Goal: Task Accomplishment & Management: Complete application form

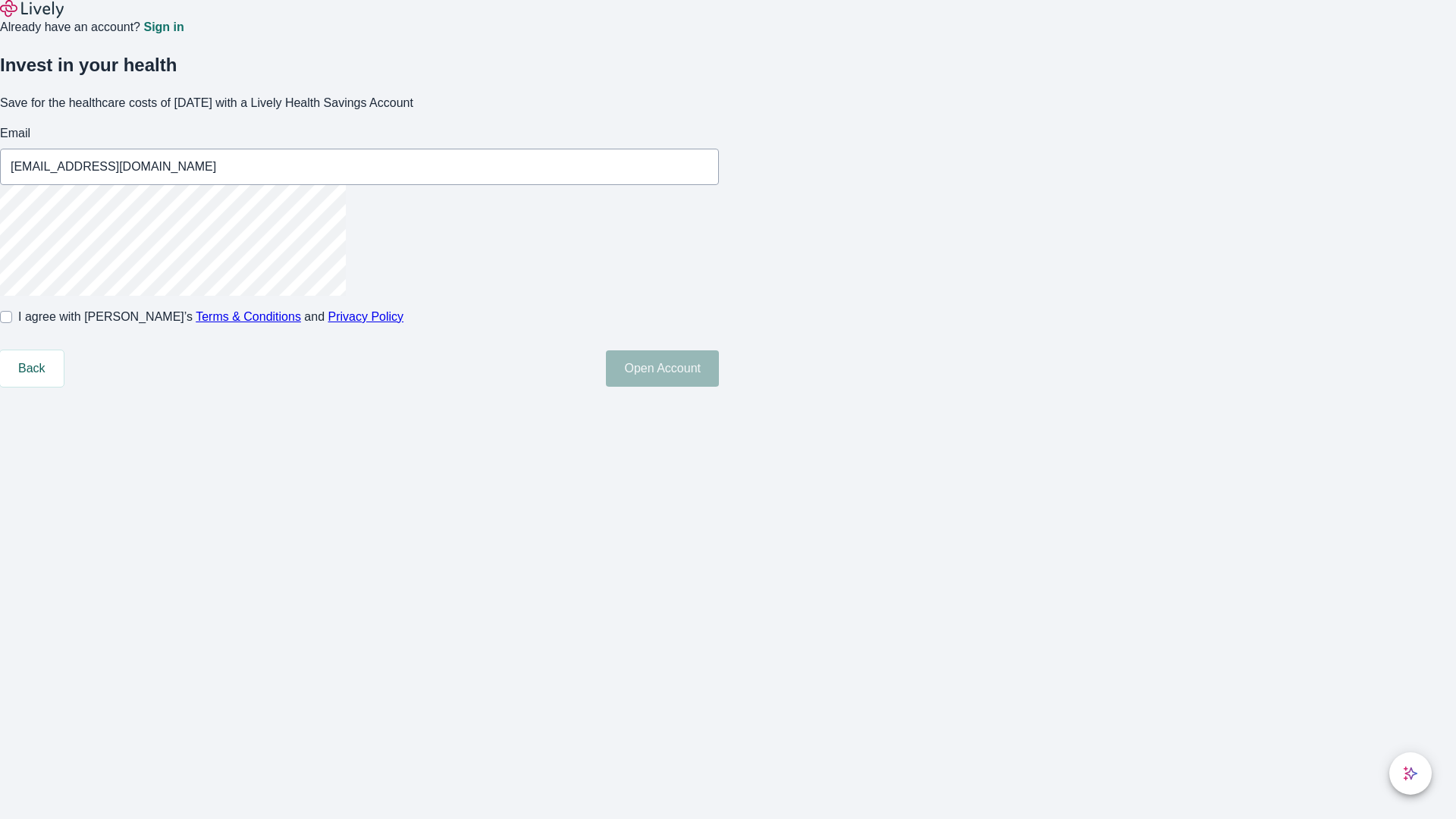
click at [13, 323] on input "I agree with Lively’s Terms & Conditions and Privacy Policy" at bounding box center [6, 317] width 13 height 13
checkbox input "true"
click at [719, 386] on button "Open Account" at bounding box center [662, 369] width 113 height 37
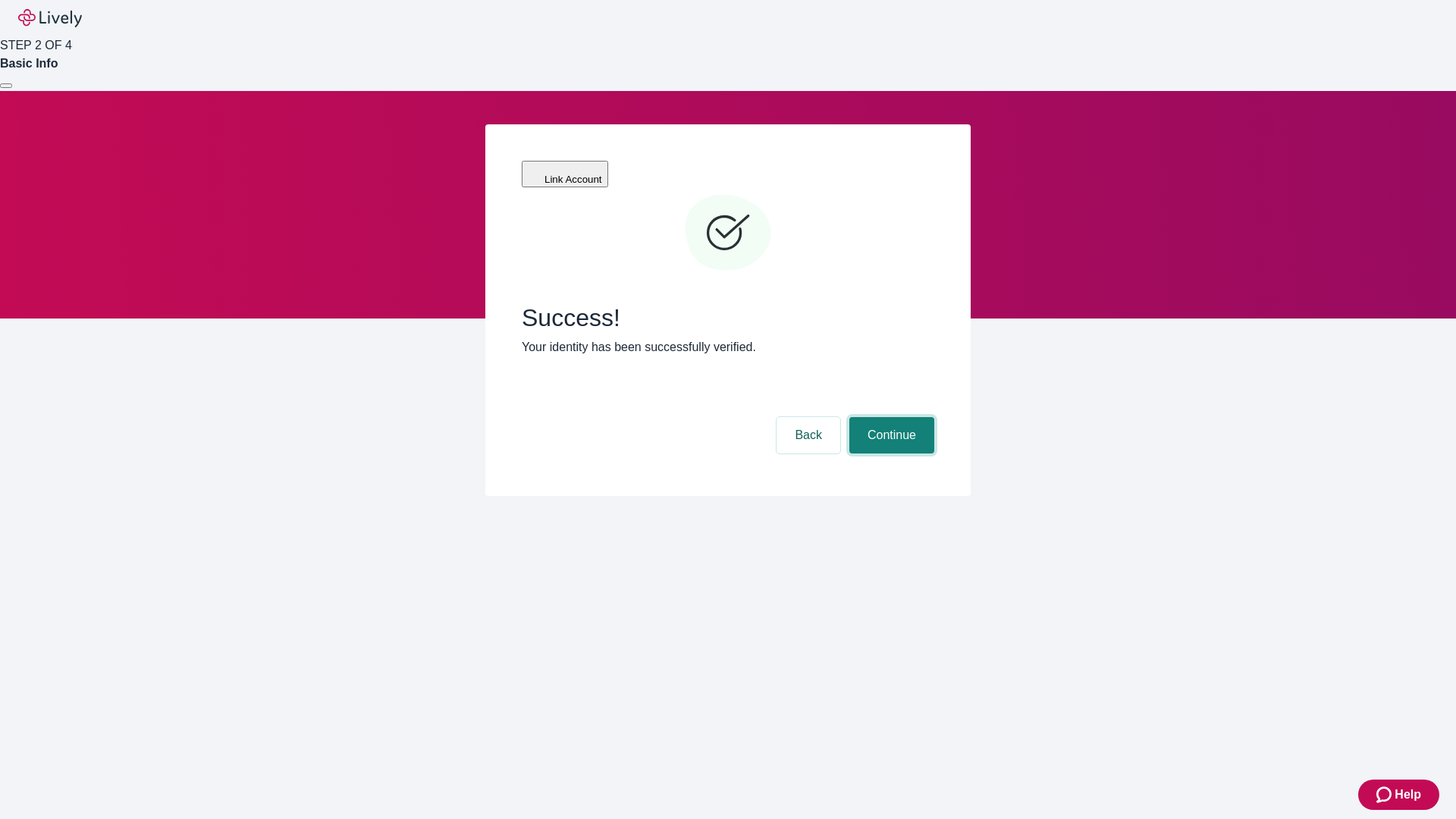
click at [890, 417] on button "Continue" at bounding box center [892, 436] width 85 height 37
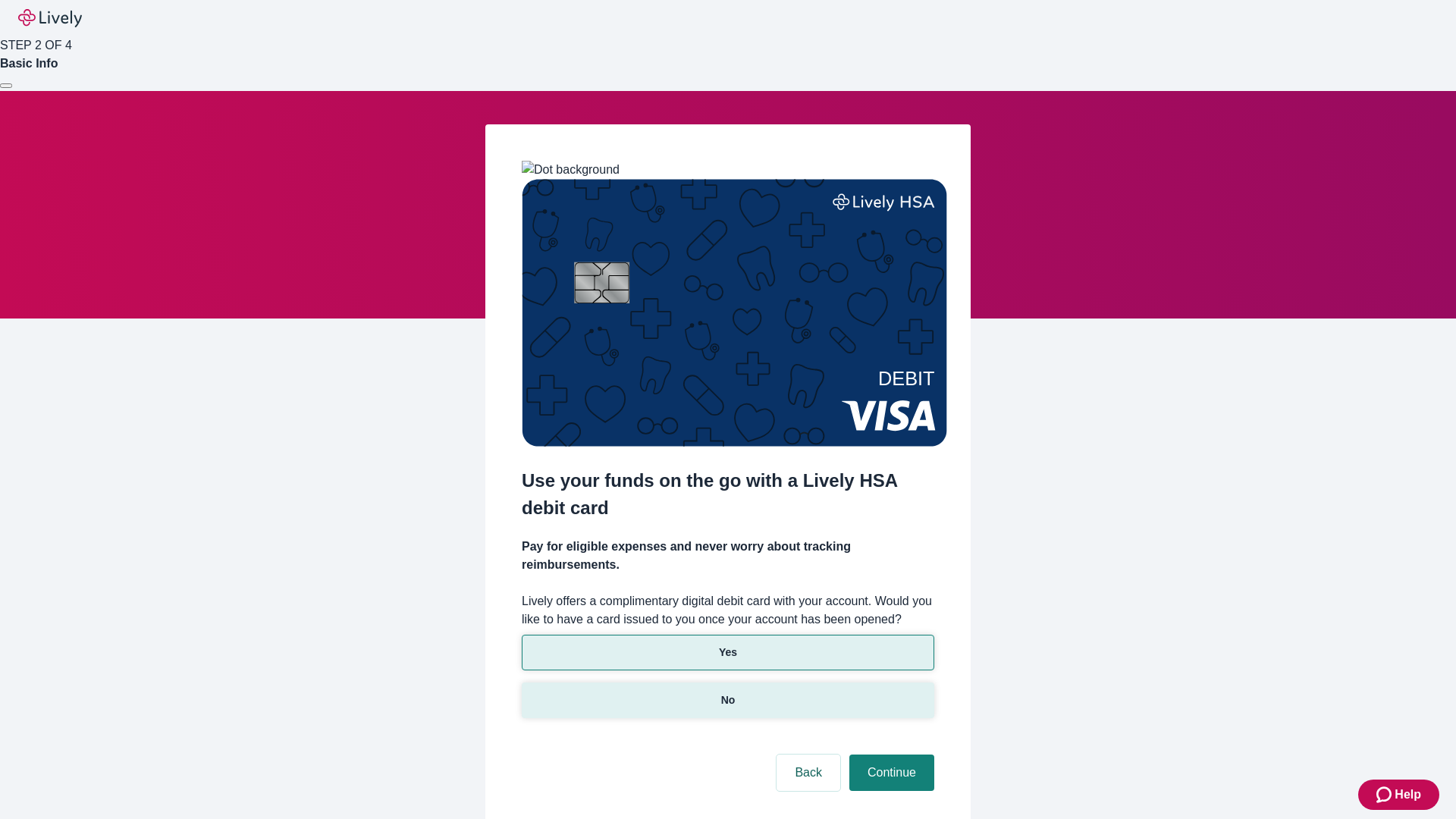
click at [728, 692] on p "No" at bounding box center [728, 700] width 14 height 15
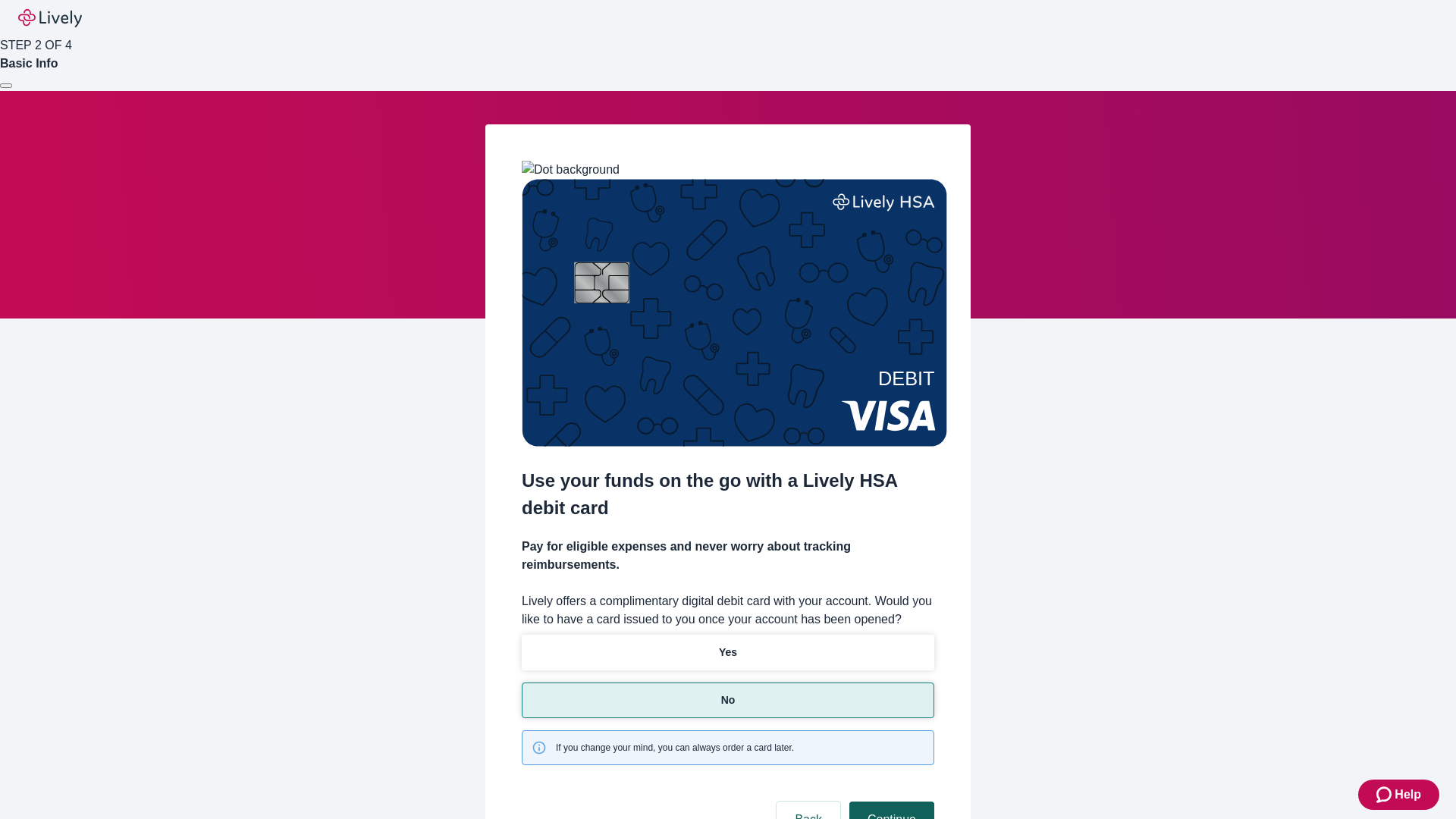
click at [890, 802] on button "Continue" at bounding box center [892, 820] width 85 height 37
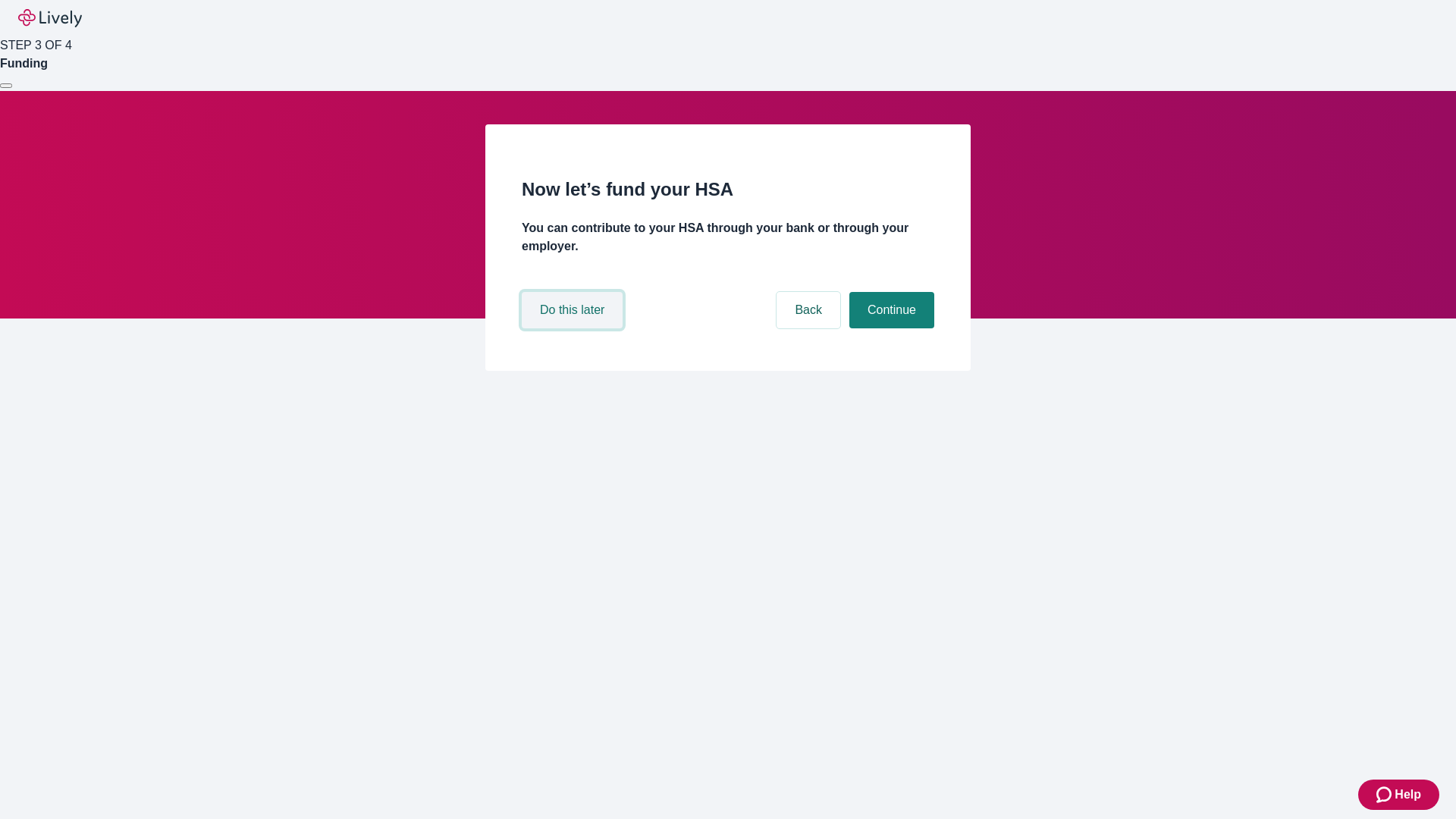
click at [574, 328] on button "Do this later" at bounding box center [572, 310] width 100 height 37
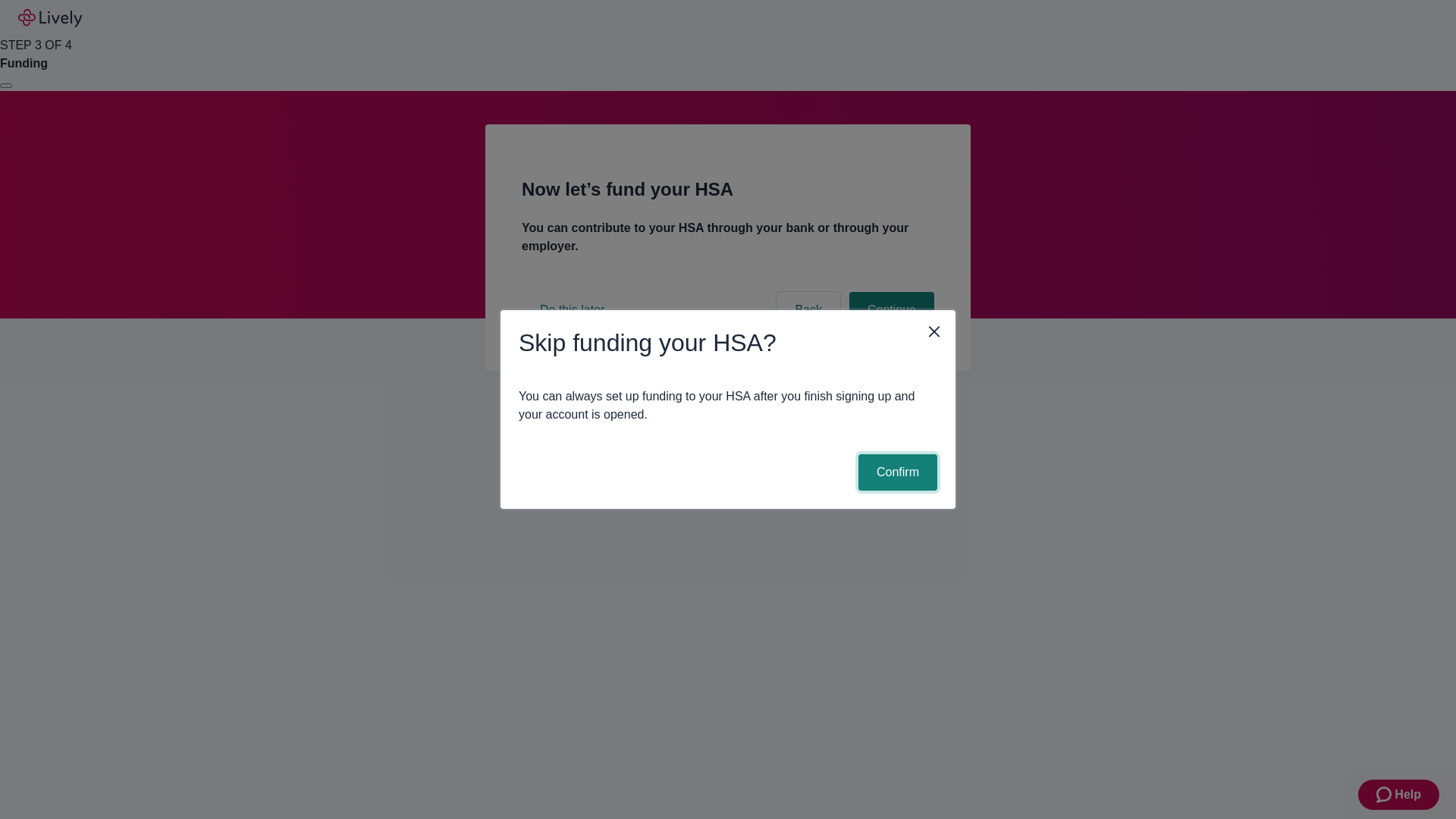
click at [896, 472] on button "Confirm" at bounding box center [899, 472] width 79 height 37
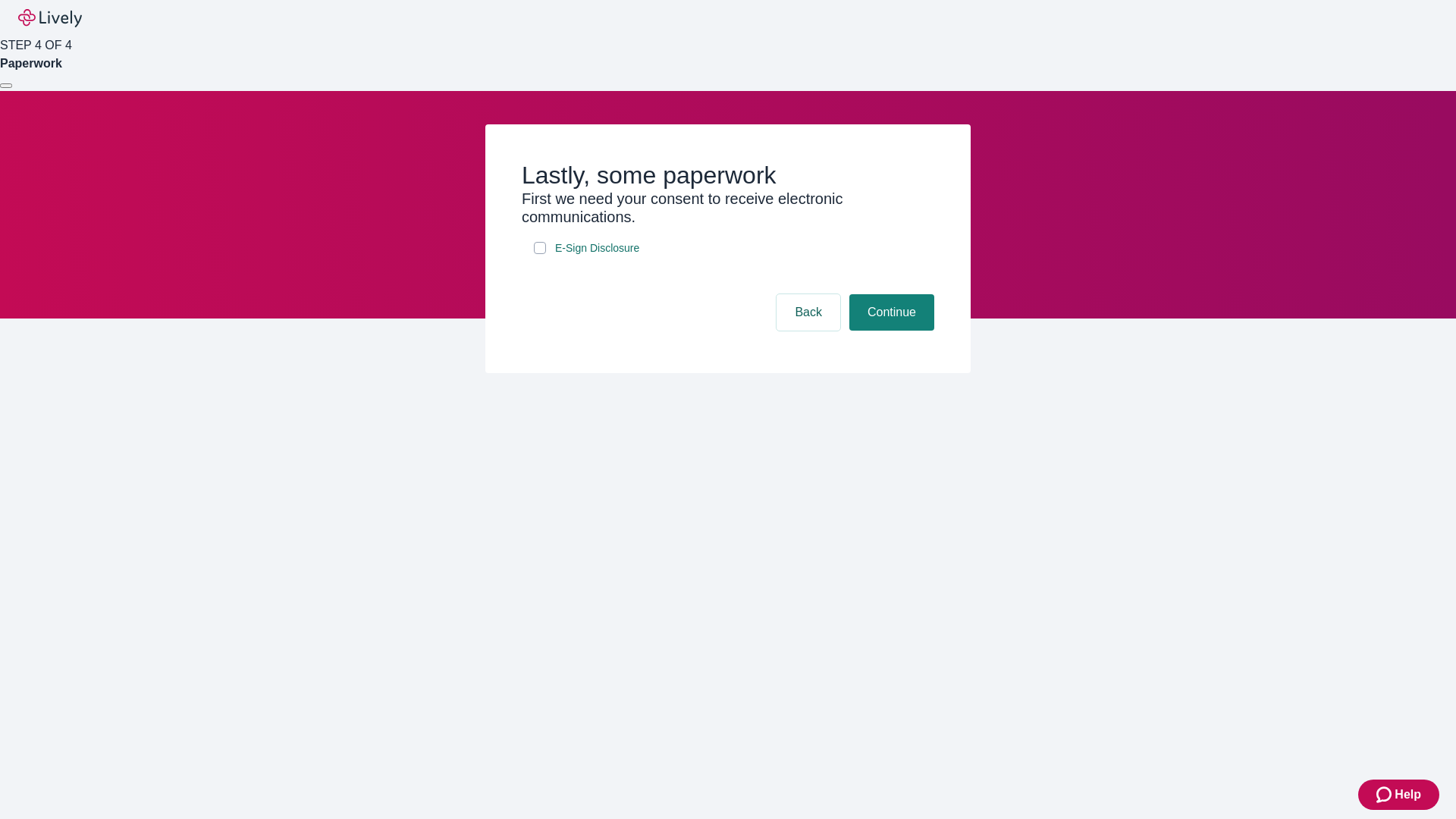
click at [540, 254] on input "E-Sign Disclosure" at bounding box center [540, 247] width 13 height 13
checkbox input "true"
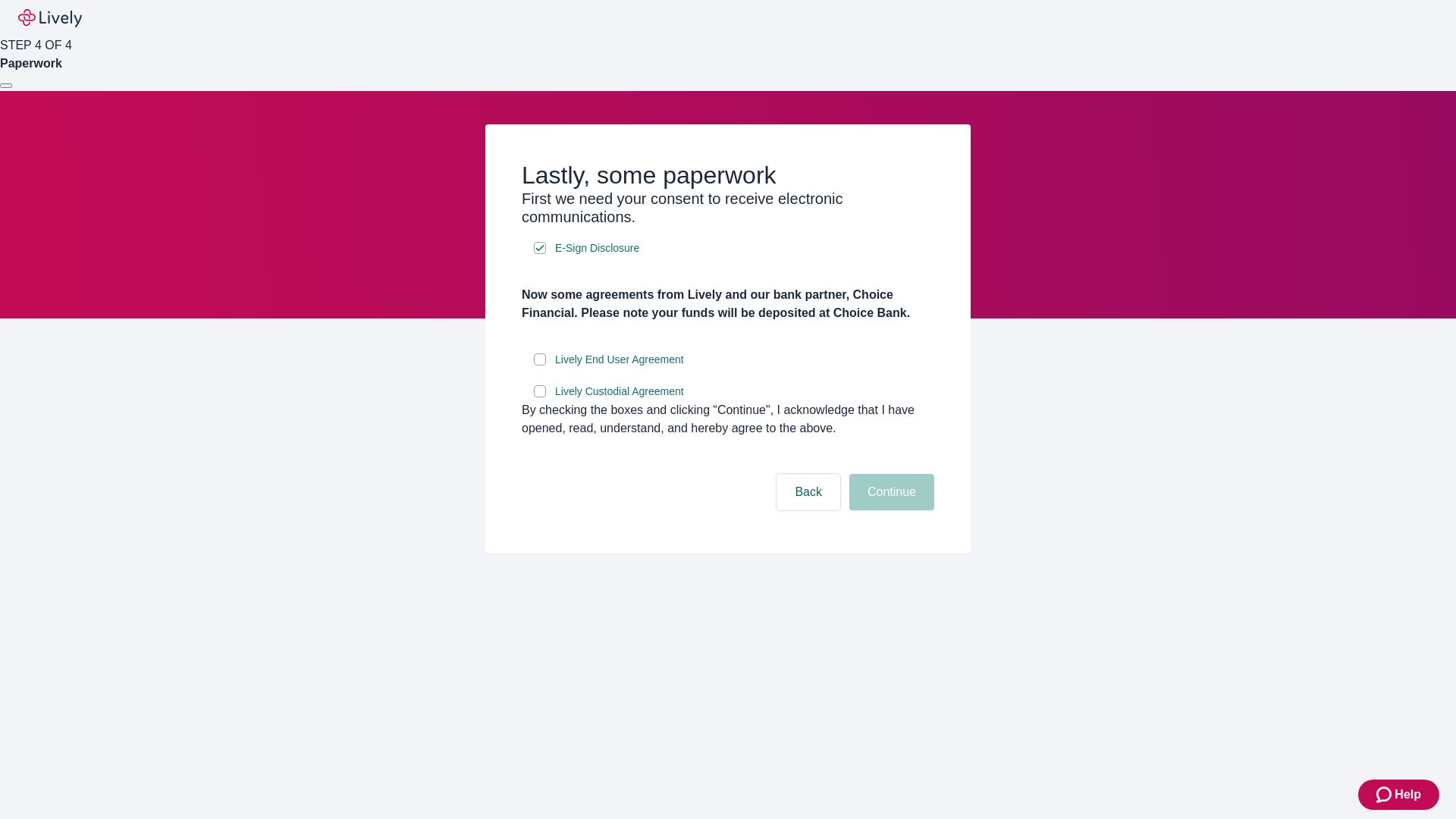
click at [540, 365] on input "Lively End User Agreement" at bounding box center [540, 359] width 13 height 13
checkbox input "true"
click at [540, 397] on input "Lively Custodial Agreement" at bounding box center [540, 391] width 13 height 13
checkbox input "true"
click at [890, 510] on button "Continue" at bounding box center [892, 493] width 85 height 37
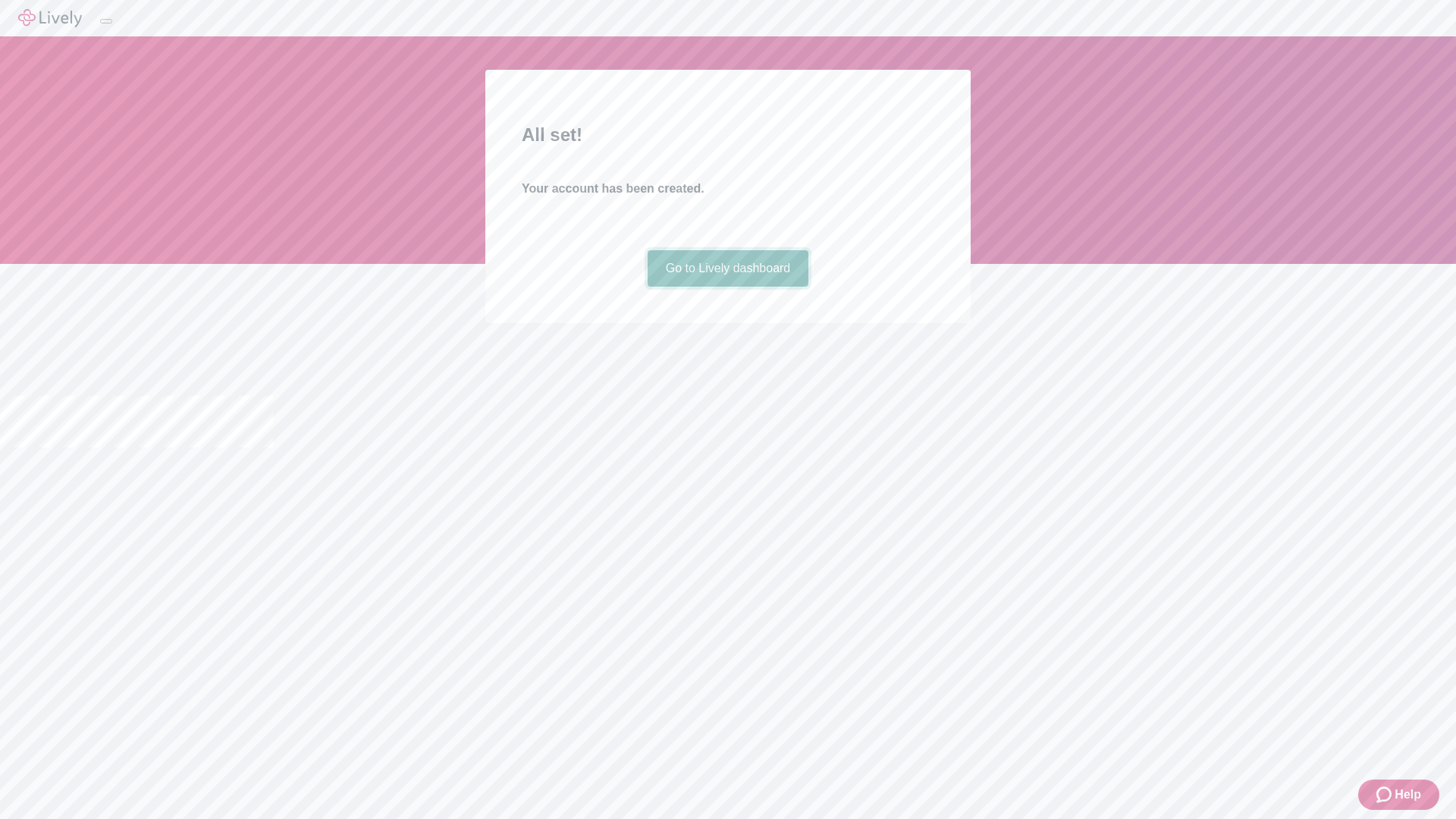
click at [728, 287] on link "Go to Lively dashboard" at bounding box center [728, 268] width 161 height 37
